Goal: Task Accomplishment & Management: Use online tool/utility

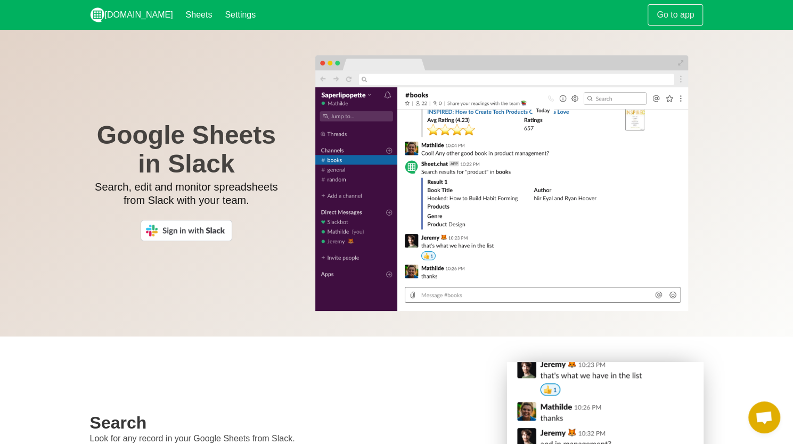
click at [184, 233] on img at bounding box center [187, 230] width 92 height 21
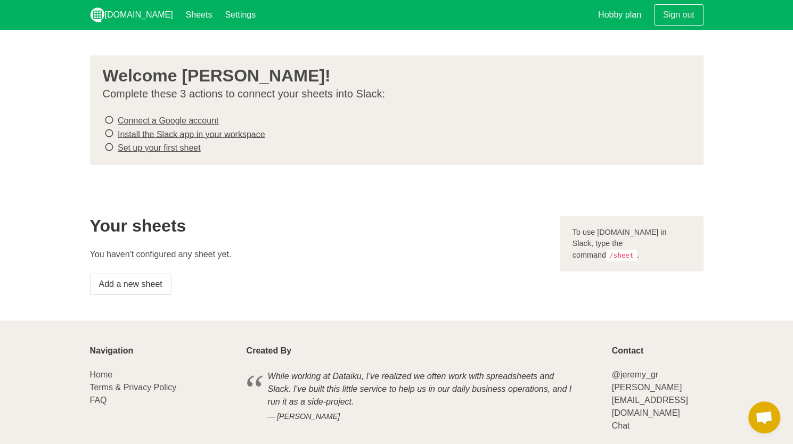
click at [180, 117] on link "Connect a Google account" at bounding box center [168, 120] width 101 height 9
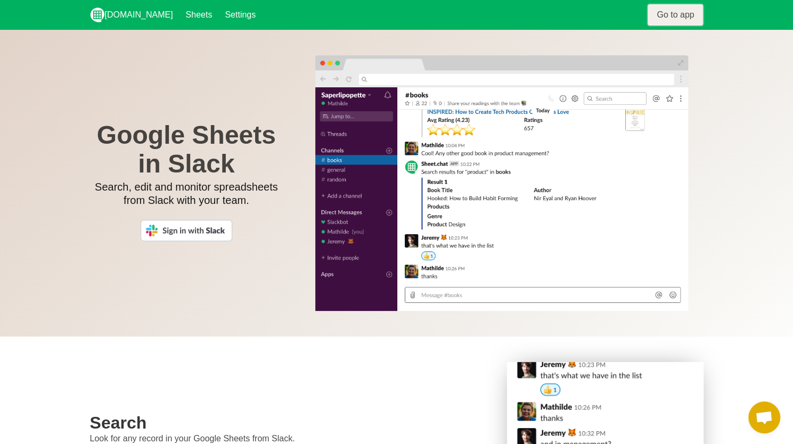
click at [682, 19] on link "Go to app" at bounding box center [675, 14] width 55 height 21
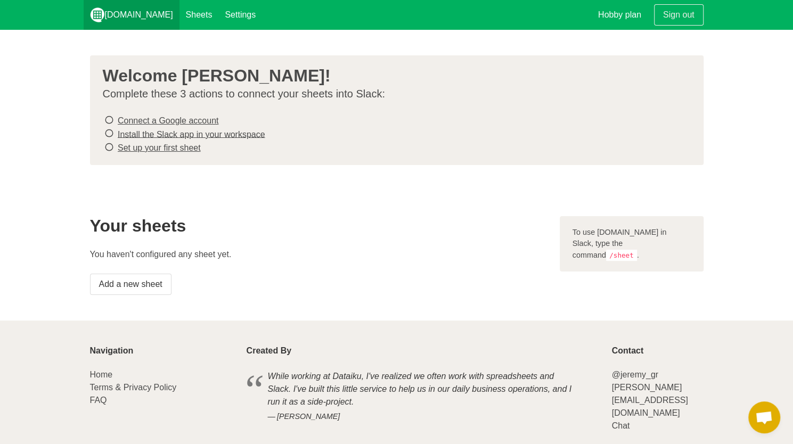
click at [114, 11] on link "[DOMAIN_NAME]" at bounding box center [132, 15] width 96 height 30
